Goal: Task Accomplishment & Management: Manage account settings

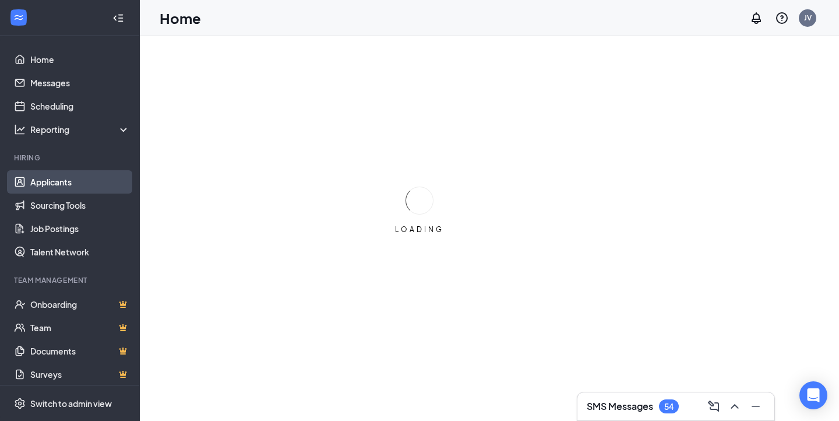
click at [57, 189] on link "Applicants" at bounding box center [80, 181] width 100 height 23
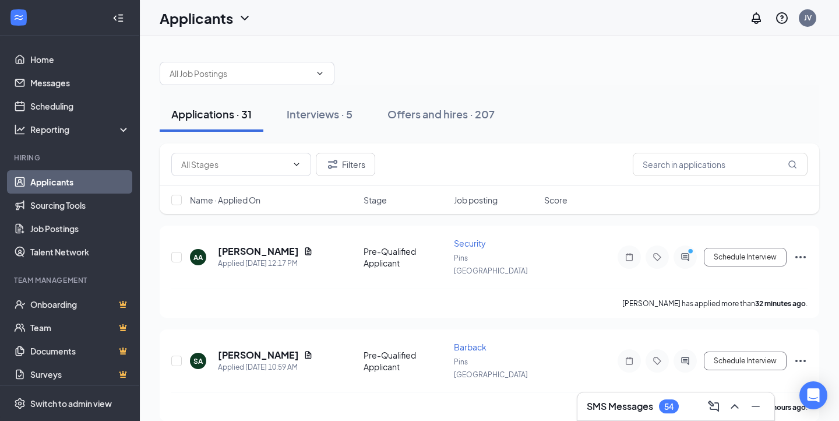
click at [631, 393] on div "SMS Messages 54" at bounding box center [676, 406] width 197 height 28
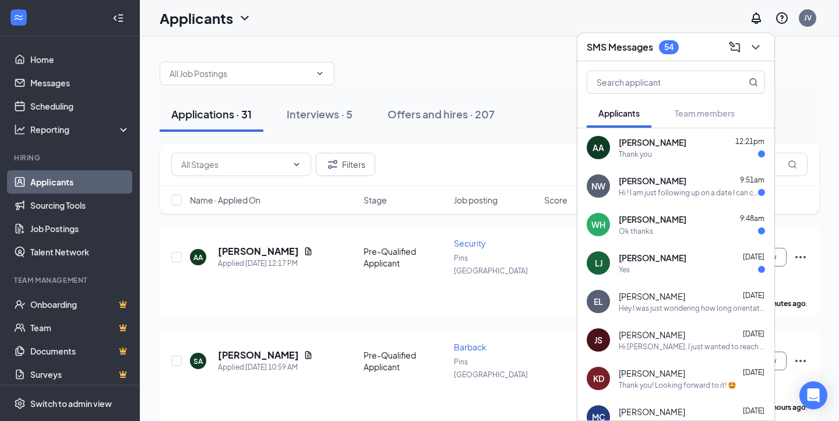
click at [729, 258] on div "[PERSON_NAME] [DATE]" at bounding box center [692, 258] width 146 height 12
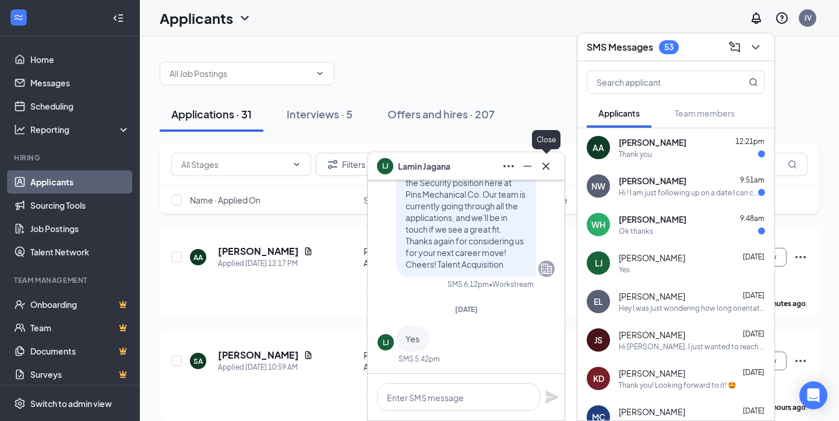
click at [548, 170] on icon "Cross" at bounding box center [546, 166] width 14 height 14
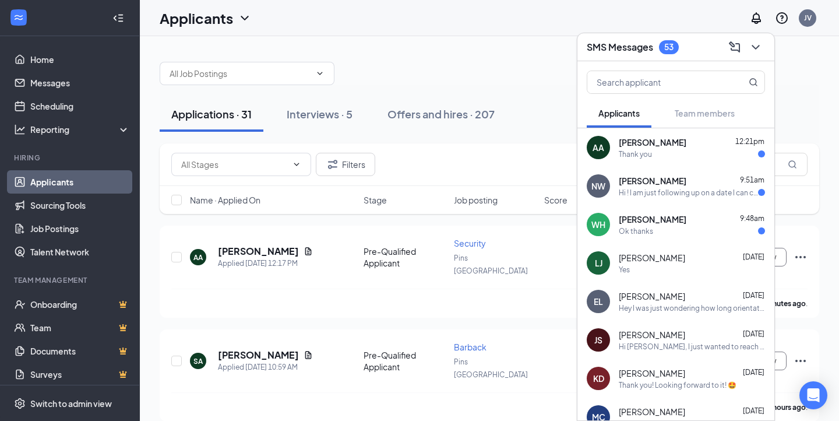
click at [626, 233] on div "Ok thanks" at bounding box center [636, 231] width 34 height 10
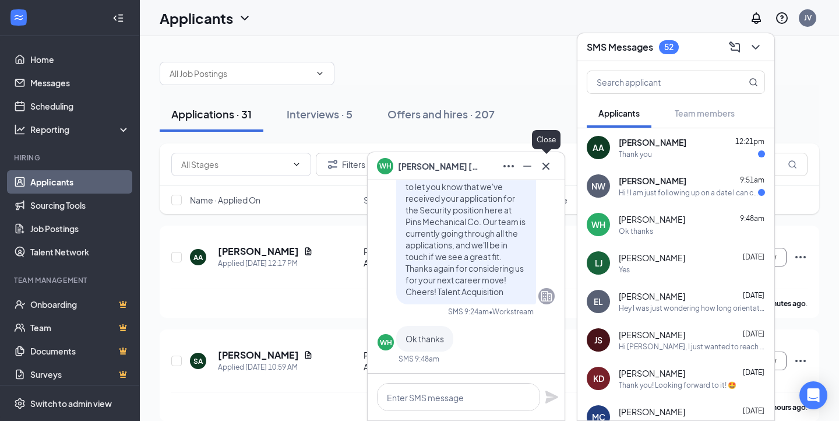
click at [551, 170] on icon "Cross" at bounding box center [546, 166] width 14 height 14
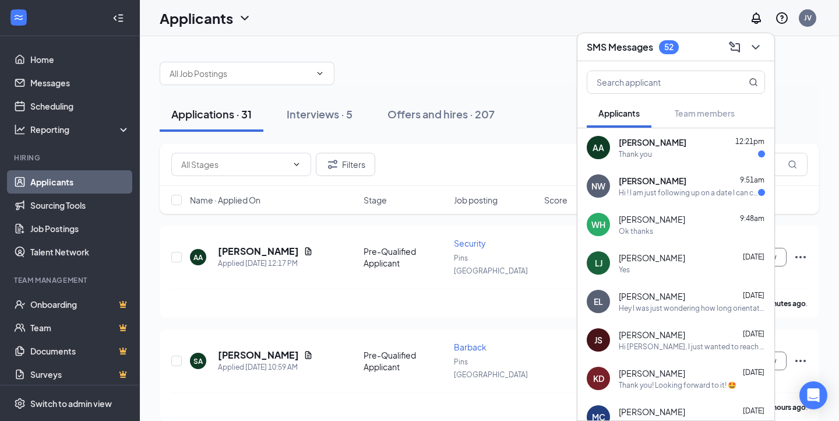
click at [628, 160] on div "AA [PERSON_NAME] 12:21pm Thank you" at bounding box center [676, 147] width 197 height 38
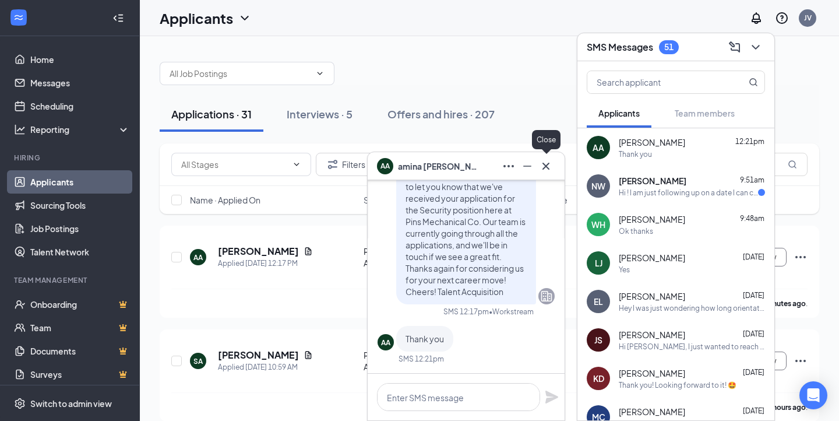
click at [551, 161] on icon "Cross" at bounding box center [546, 166] width 14 height 14
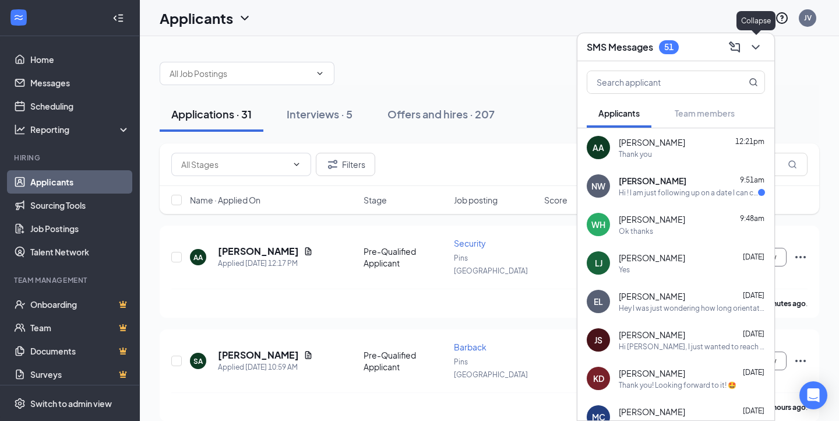
click at [757, 50] on icon "ChevronDown" at bounding box center [756, 47] width 14 height 14
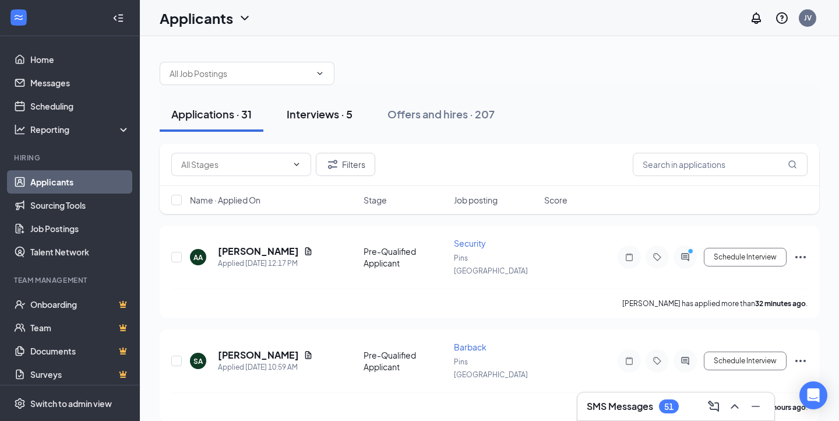
click at [322, 112] on div "Interviews · 5" at bounding box center [320, 114] width 66 height 15
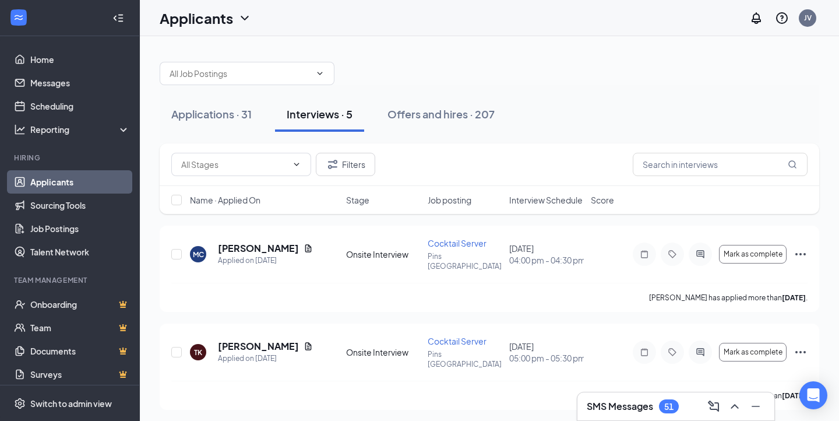
click at [556, 195] on span "Interview Schedule" at bounding box center [545, 200] width 73 height 12
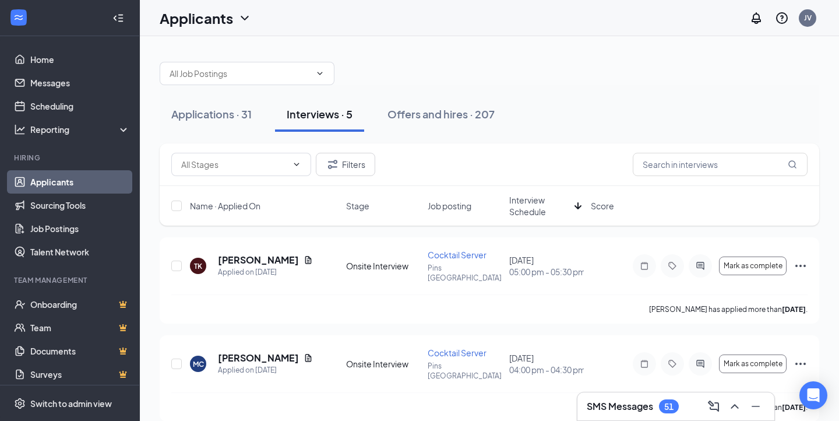
click at [529, 201] on span "Interview Schedule" at bounding box center [539, 205] width 61 height 23
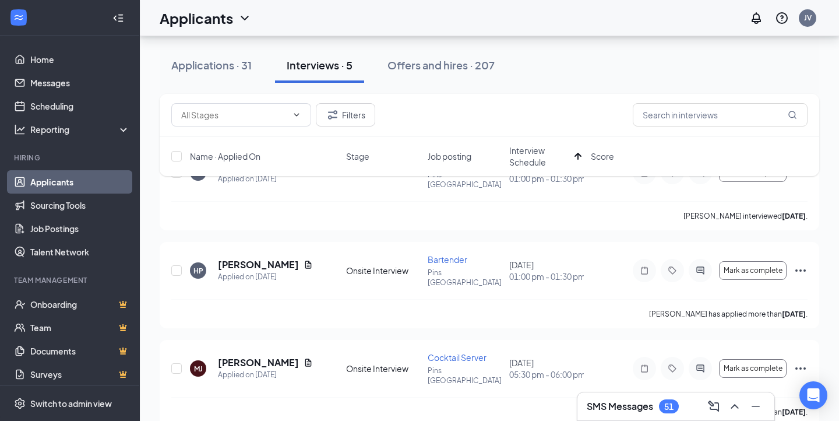
scroll to position [103, 0]
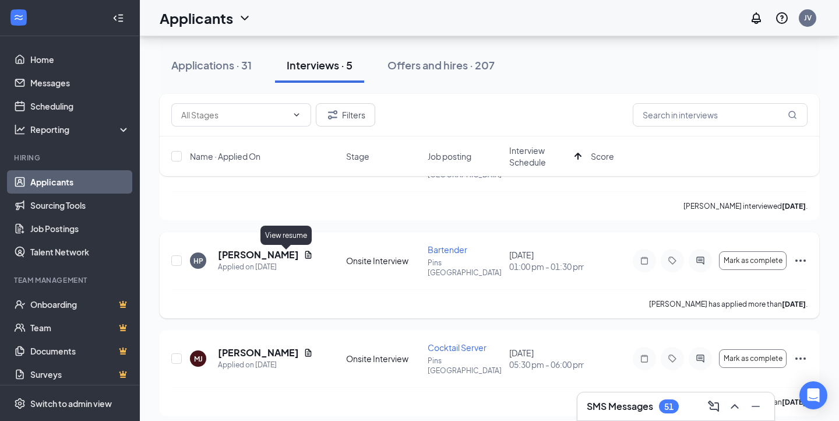
click at [304, 257] on icon "Document" at bounding box center [308, 254] width 9 height 9
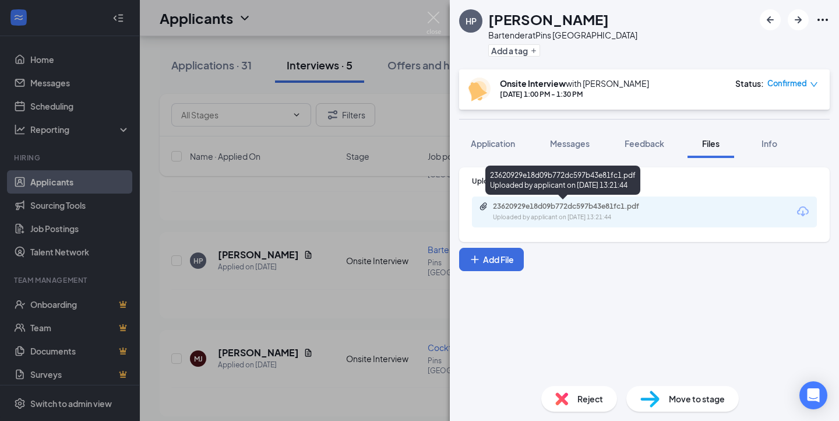
click at [578, 213] on div "Uploaded by applicant on [DATE] 13:21:44" at bounding box center [580, 217] width 175 height 9
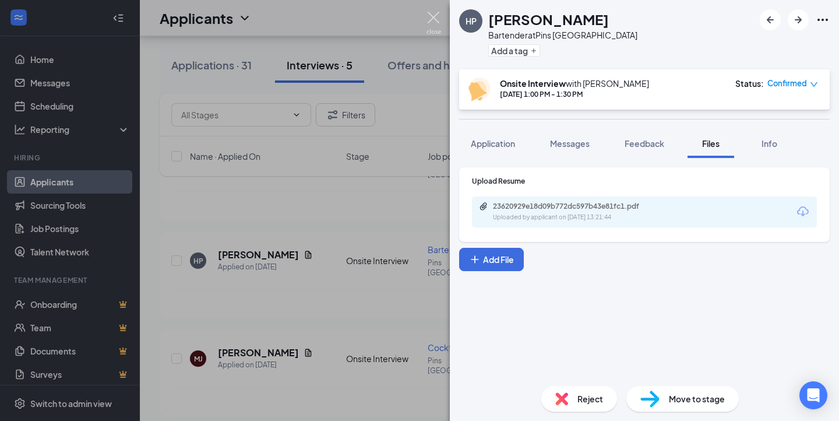
click at [434, 13] on img at bounding box center [434, 23] width 15 height 23
